Goal: Task Accomplishment & Management: Complete application form

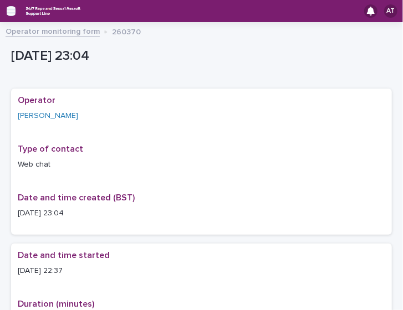
click at [13, 9] on icon "button" at bounding box center [11, 11] width 9 height 10
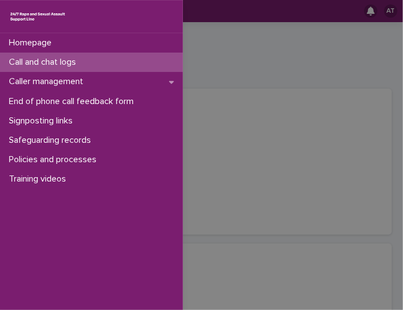
click at [42, 65] on p "Call and chat logs" at bounding box center [44, 62] width 80 height 11
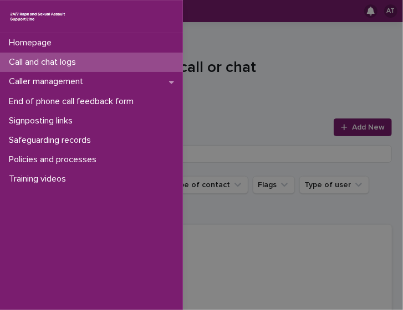
click at [266, 38] on div "Homepage Call and chat logs Caller management End of phone call feedback form S…" at bounding box center [201, 155] width 403 height 310
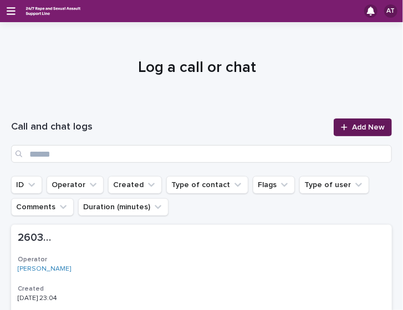
click at [352, 126] on span "Add New" at bounding box center [368, 128] width 33 height 8
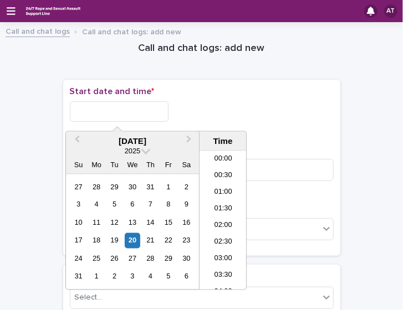
click at [142, 114] on input "text" at bounding box center [119, 111] width 99 height 21
click at [111, 237] on div "19" at bounding box center [114, 240] width 15 height 15
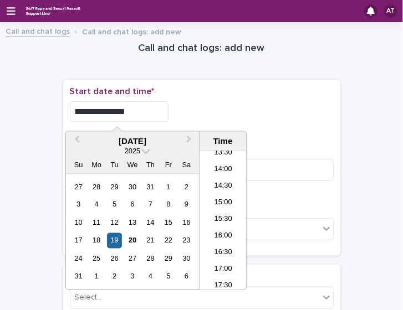
scroll to position [659, 0]
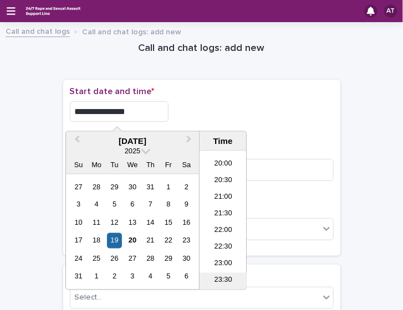
click at [219, 278] on li "23:30" at bounding box center [222, 281] width 47 height 17
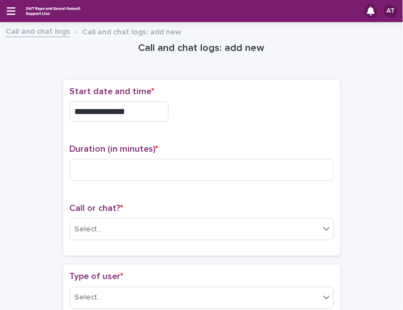
click at [153, 109] on input "**********" at bounding box center [119, 111] width 99 height 21
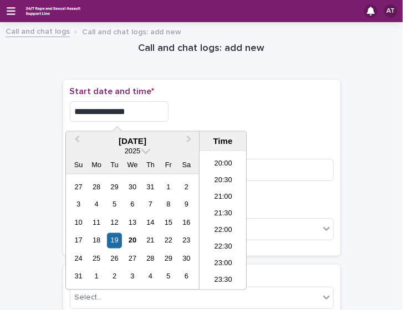
type input "**********"
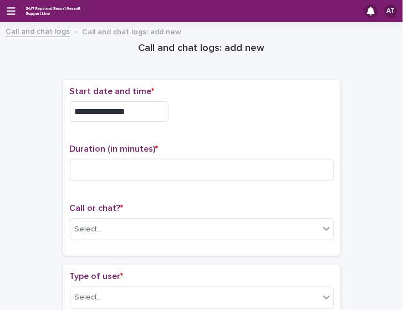
click at [205, 99] on div "**********" at bounding box center [202, 108] width 264 height 44
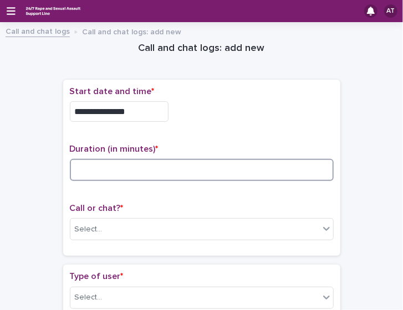
click at [137, 163] on input at bounding box center [202, 170] width 264 height 22
type input "*"
type input "**"
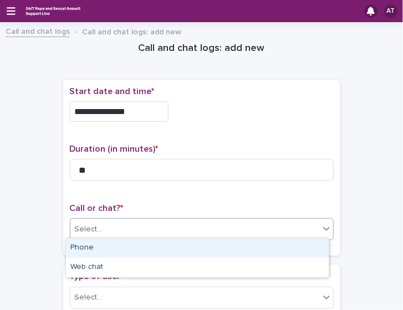
click at [173, 224] on div "Select..." at bounding box center [194, 230] width 249 height 18
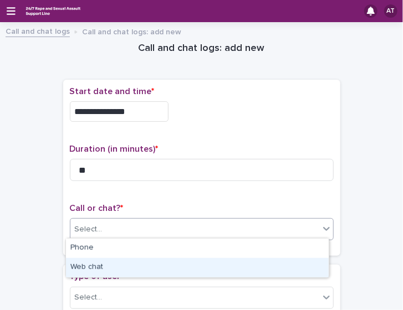
click at [142, 260] on div "Web chat" at bounding box center [197, 267] width 263 height 19
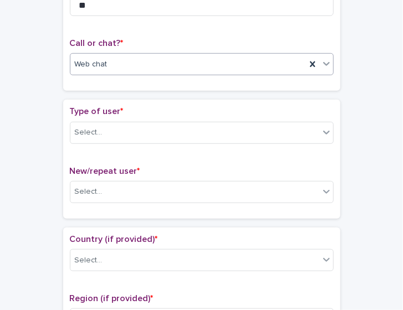
scroll to position [166, 0]
click at [116, 183] on div "Select..." at bounding box center [194, 191] width 249 height 18
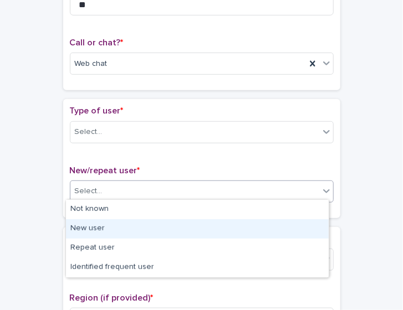
click at [95, 233] on div "New user" at bounding box center [197, 228] width 263 height 19
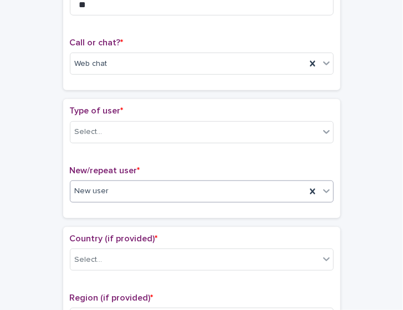
click at [133, 191] on div "New user" at bounding box center [187, 191] width 235 height 18
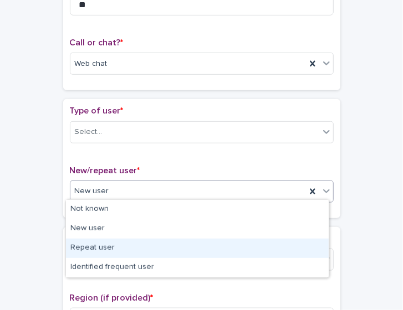
click at [106, 252] on div "Repeat user" at bounding box center [197, 248] width 263 height 19
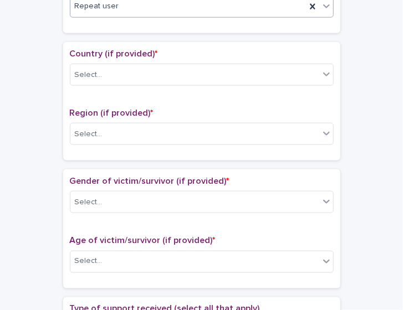
scroll to position [351, 0]
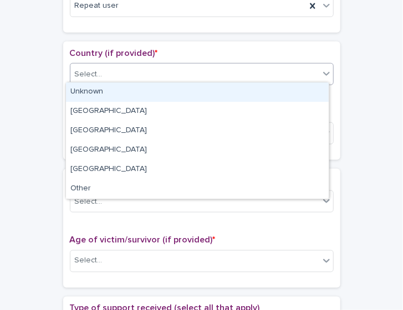
click at [127, 81] on div "Select..." at bounding box center [202, 74] width 264 height 22
click at [119, 99] on div "Unknown" at bounding box center [197, 92] width 263 height 19
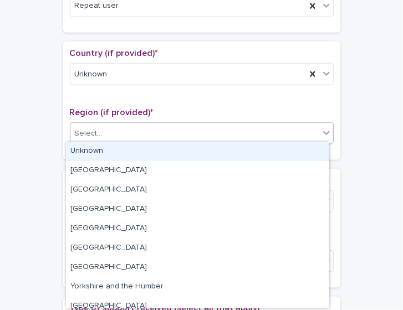
click at [102, 137] on div "Select..." at bounding box center [194, 134] width 249 height 18
click at [111, 153] on div "Unknown" at bounding box center [197, 151] width 263 height 19
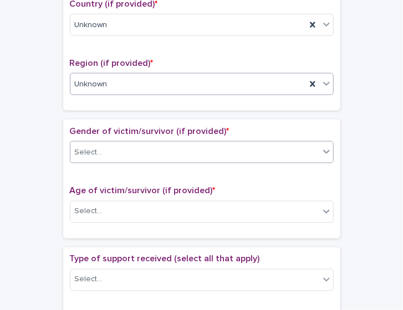
scroll to position [402, 0]
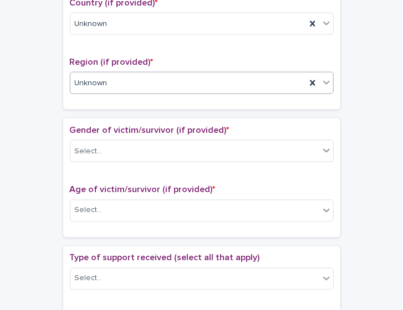
click at [96, 89] on div "Unknown" at bounding box center [202, 83] width 264 height 22
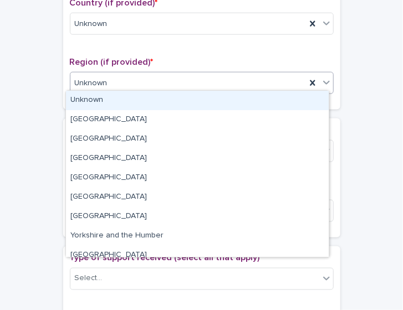
click at [106, 103] on div "Unknown" at bounding box center [197, 100] width 263 height 19
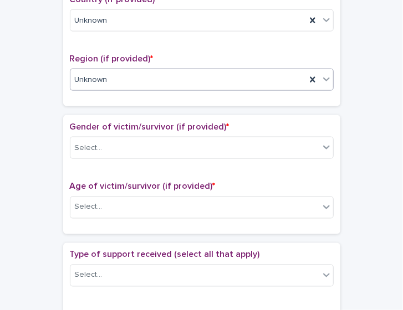
scroll to position [413, 0]
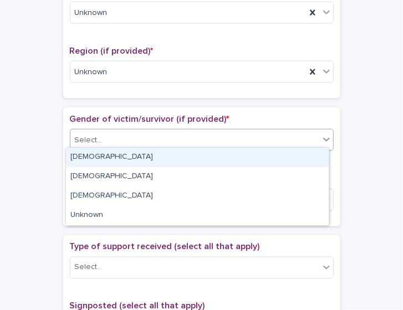
click at [139, 137] on div "Select..." at bounding box center [194, 140] width 249 height 18
click at [127, 152] on div "[DEMOGRAPHIC_DATA]" at bounding box center [197, 157] width 263 height 19
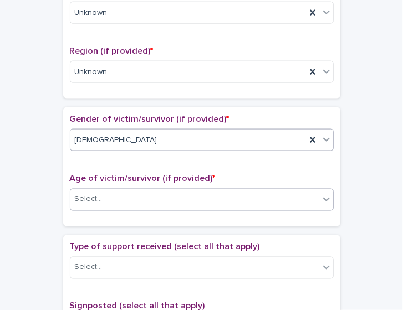
click at [104, 199] on div "Select..." at bounding box center [194, 200] width 249 height 18
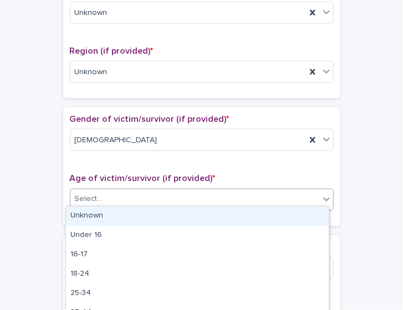
click at [108, 218] on div "Unknown" at bounding box center [197, 216] width 263 height 19
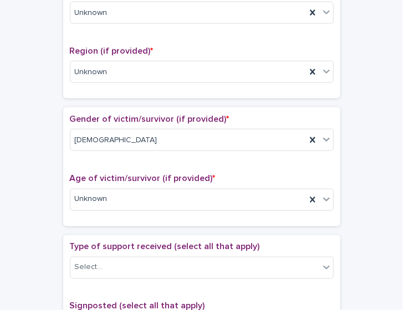
click at [115, 208] on div "Age of victim/survivor (if provided) * Unknown" at bounding box center [202, 196] width 264 height 46
click at [109, 201] on div at bounding box center [109, 200] width 1 height 12
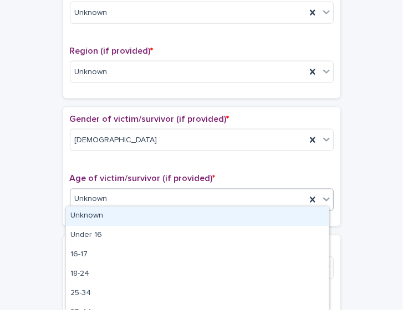
click at [109, 211] on div "Unknown" at bounding box center [197, 216] width 263 height 19
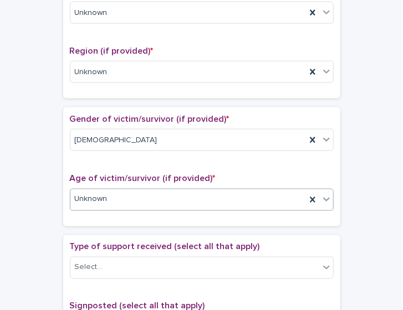
click at [109, 211] on div "Age of victim/survivor (if provided) * option Unknown, selected. 0 results avai…" at bounding box center [202, 196] width 264 height 46
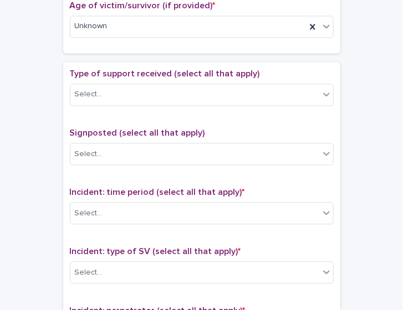
scroll to position [587, 0]
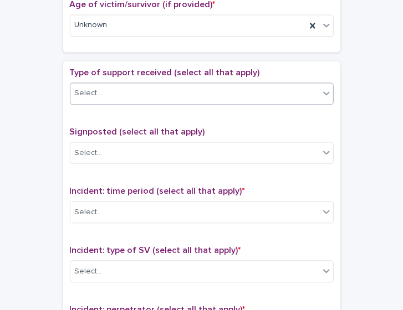
click at [182, 91] on div "Select..." at bounding box center [194, 94] width 249 height 18
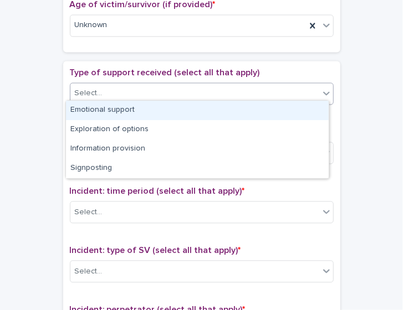
click at [176, 106] on div "Emotional support" at bounding box center [197, 110] width 263 height 19
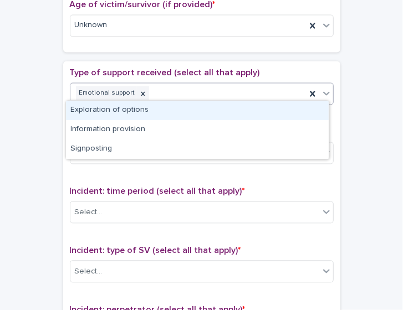
click at [177, 93] on div "Emotional support" at bounding box center [187, 93] width 235 height 19
click at [200, 93] on div "Emotional support" at bounding box center [187, 93] width 235 height 19
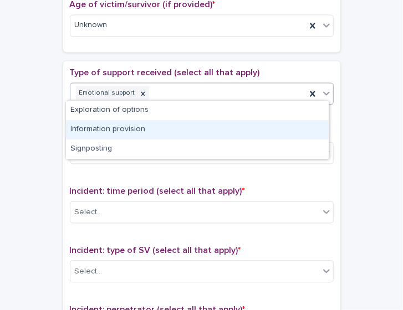
click at [151, 128] on div "Information provision" at bounding box center [197, 129] width 263 height 19
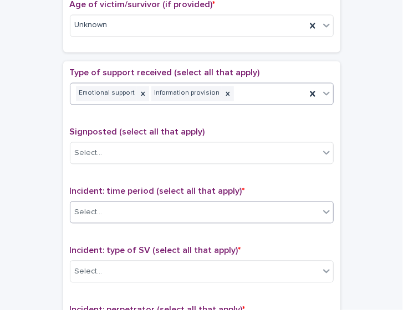
scroll to position [680, 0]
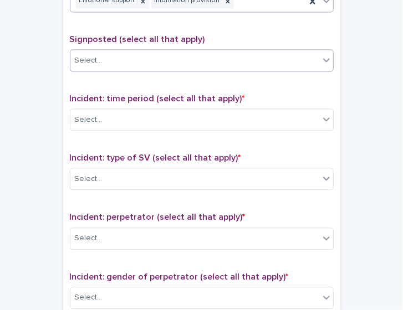
click at [177, 59] on div "Select..." at bounding box center [194, 61] width 249 height 18
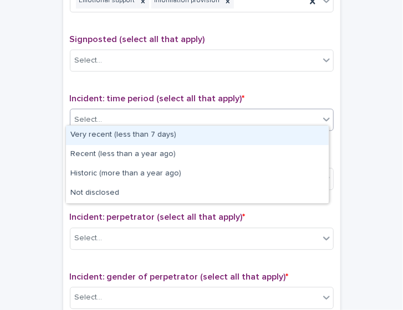
click at [161, 120] on div "Select..." at bounding box center [194, 120] width 249 height 18
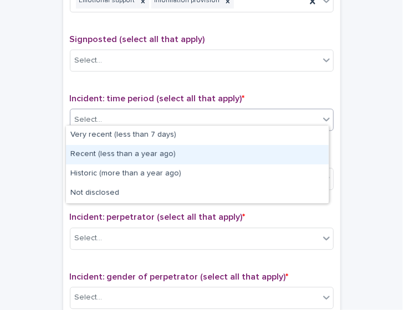
click at [156, 151] on div "Recent (less than a year ago)" at bounding box center [197, 154] width 263 height 19
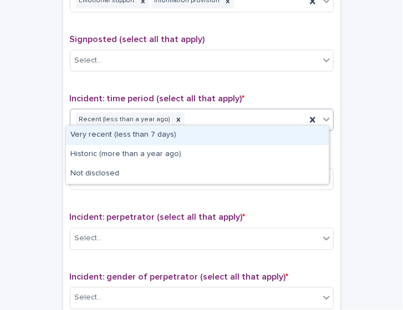
click at [198, 115] on div "Recent (less than a year ago)" at bounding box center [187, 119] width 235 height 19
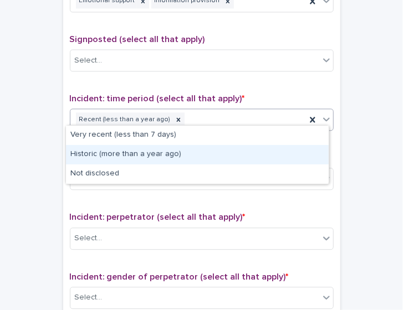
click at [156, 152] on div "Historic (more than a year ago)" at bounding box center [197, 154] width 263 height 19
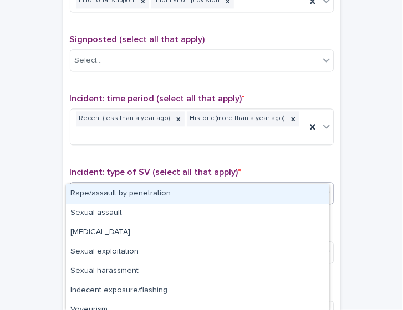
click at [167, 185] on div "Select..." at bounding box center [194, 194] width 249 height 18
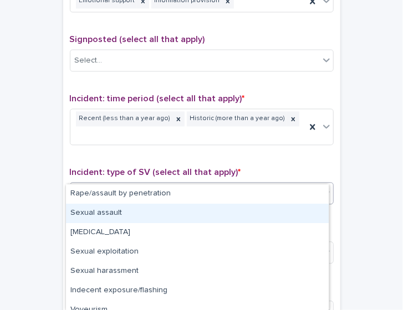
click at [121, 217] on div "Sexual assault" at bounding box center [197, 213] width 263 height 19
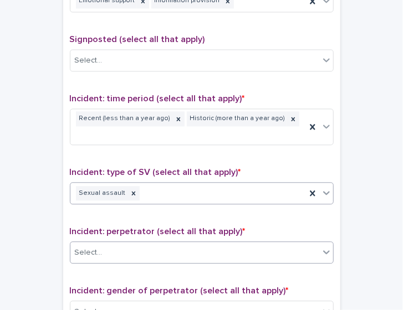
scroll to position [752, 0]
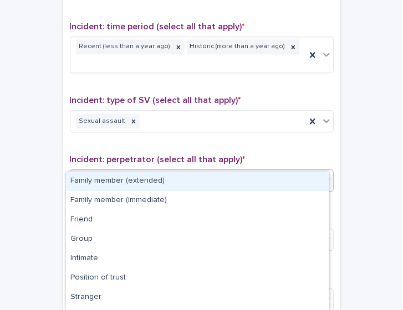
click at [186, 172] on div "Select..." at bounding box center [194, 181] width 249 height 18
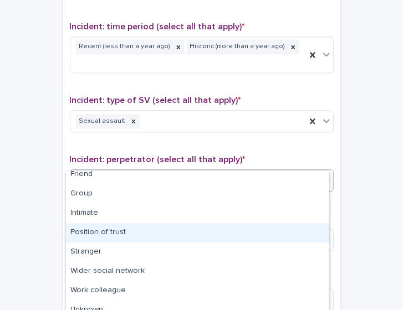
scroll to position [46, 0]
click at [155, 237] on div "Position of trust" at bounding box center [197, 232] width 263 height 19
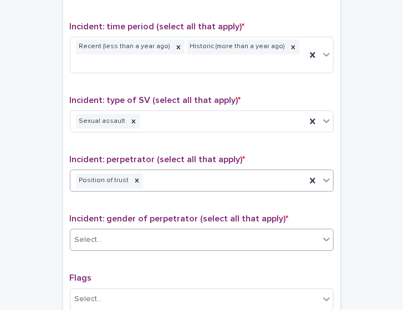
click at [142, 231] on div "Select..." at bounding box center [194, 240] width 249 height 18
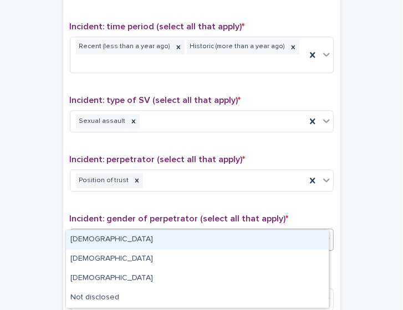
click at [110, 240] on div "[DEMOGRAPHIC_DATA]" at bounding box center [197, 240] width 263 height 19
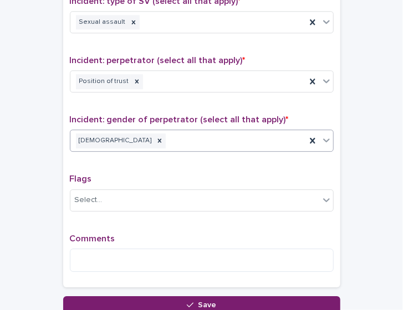
scroll to position [852, 0]
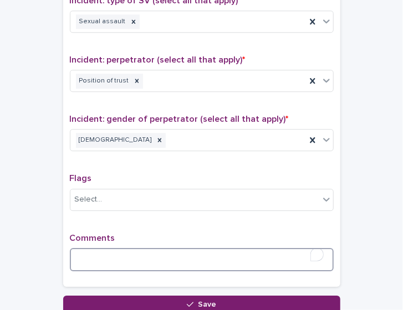
click at [129, 248] on textarea "To enrich screen reader interactions, please activate Accessibility in Grammarl…" at bounding box center [202, 259] width 264 height 23
click at [242, 248] on textarea "**********" at bounding box center [202, 259] width 264 height 23
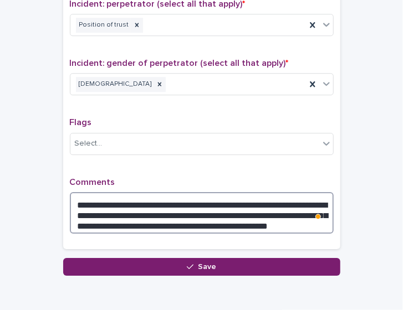
scroll to position [939, 0]
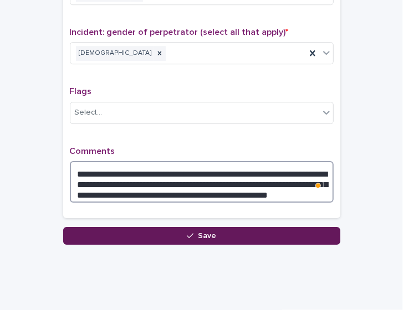
type textarea "**********"
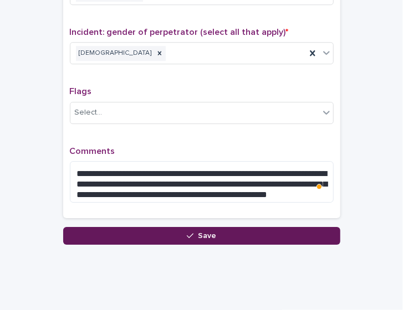
click at [198, 232] on span "Save" at bounding box center [207, 236] width 18 height 8
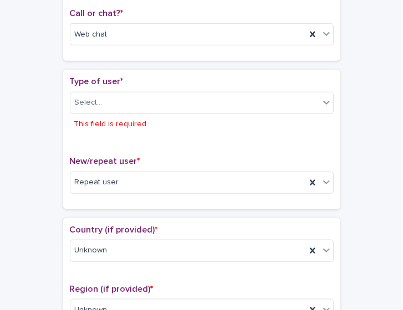
scroll to position [194, 0]
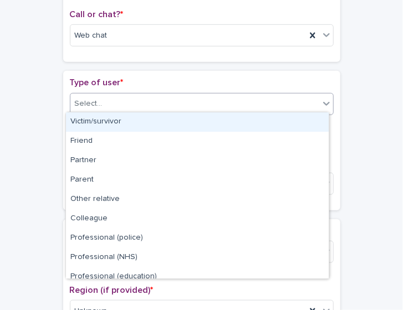
click at [153, 99] on div "Select..." at bounding box center [194, 104] width 249 height 18
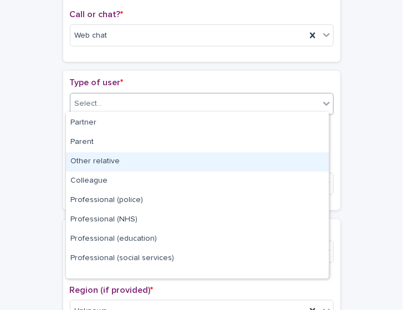
scroll to position [0, 0]
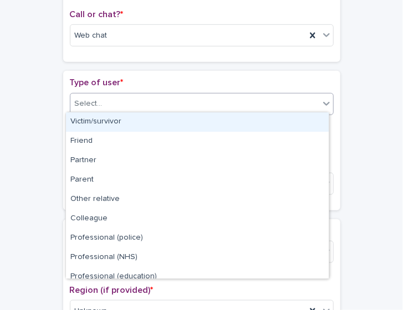
click at [109, 120] on div "Victim/survivor" at bounding box center [197, 121] width 263 height 19
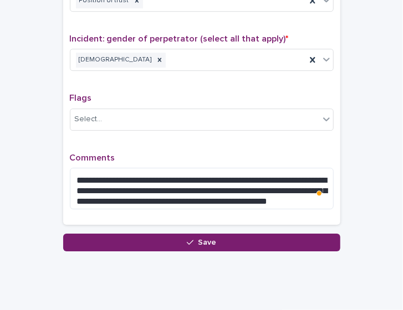
scroll to position [939, 0]
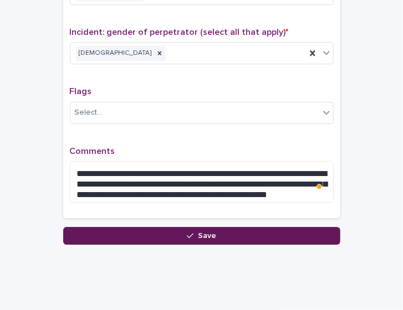
click at [177, 227] on button "Save" at bounding box center [201, 236] width 277 height 18
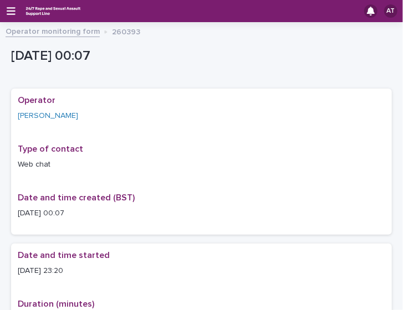
click at [79, 188] on div "Operator [PERSON_NAME] Type of contact Web chat Date and time created (BST) [DA…" at bounding box center [201, 161] width 367 height 133
